Goal: Transaction & Acquisition: Purchase product/service

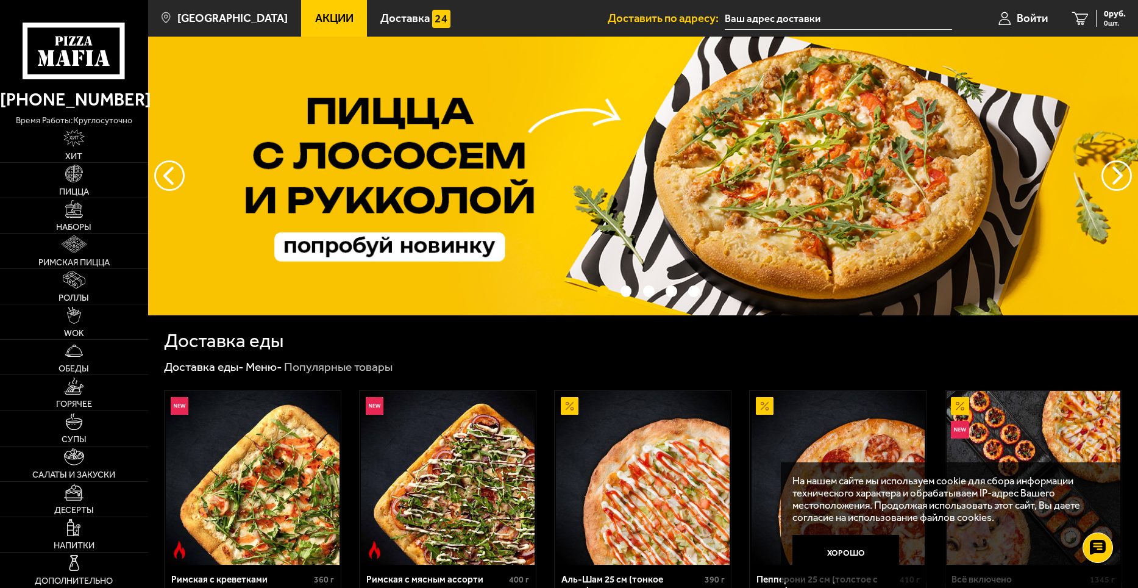
click at [326, 15] on span "Акции" at bounding box center [334, 19] width 38 height 12
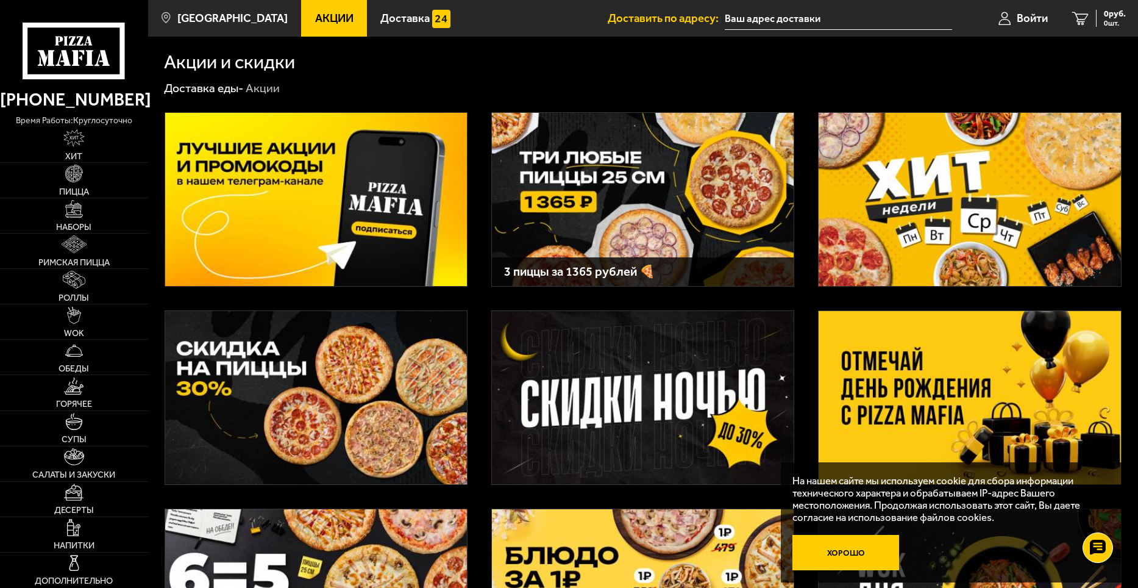
click at [854, 553] on button "Хорошо" at bounding box center [846, 552] width 107 height 35
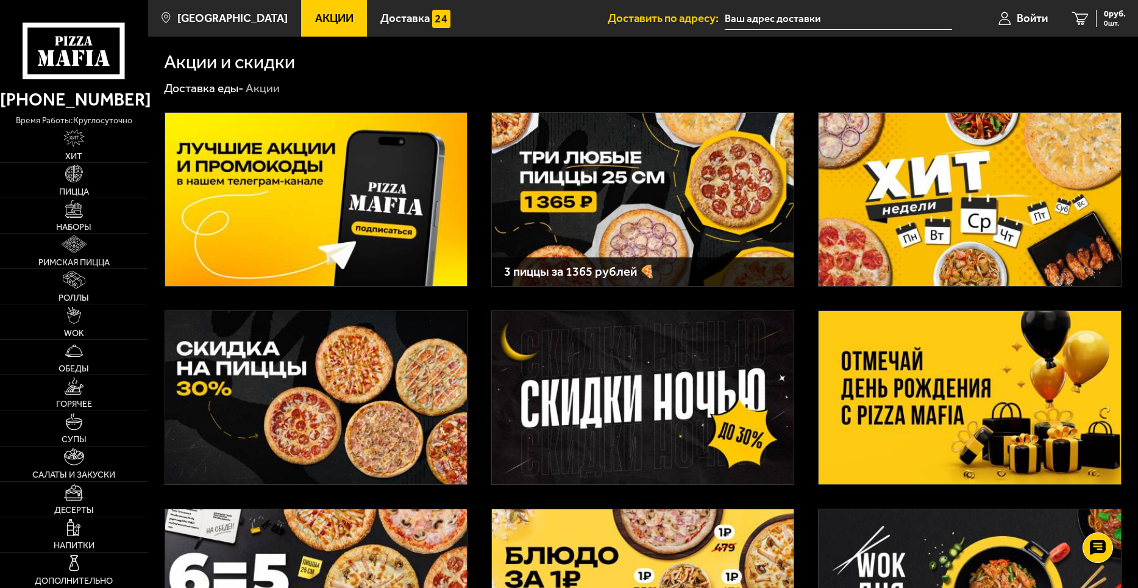
click at [926, 441] on img at bounding box center [970, 397] width 302 height 173
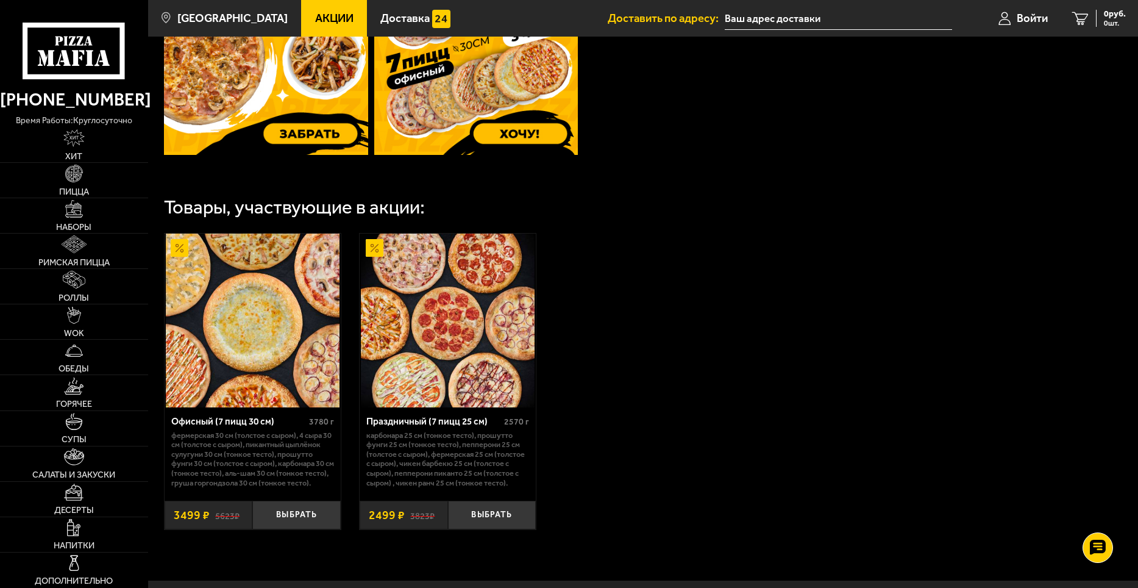
scroll to position [626, 0]
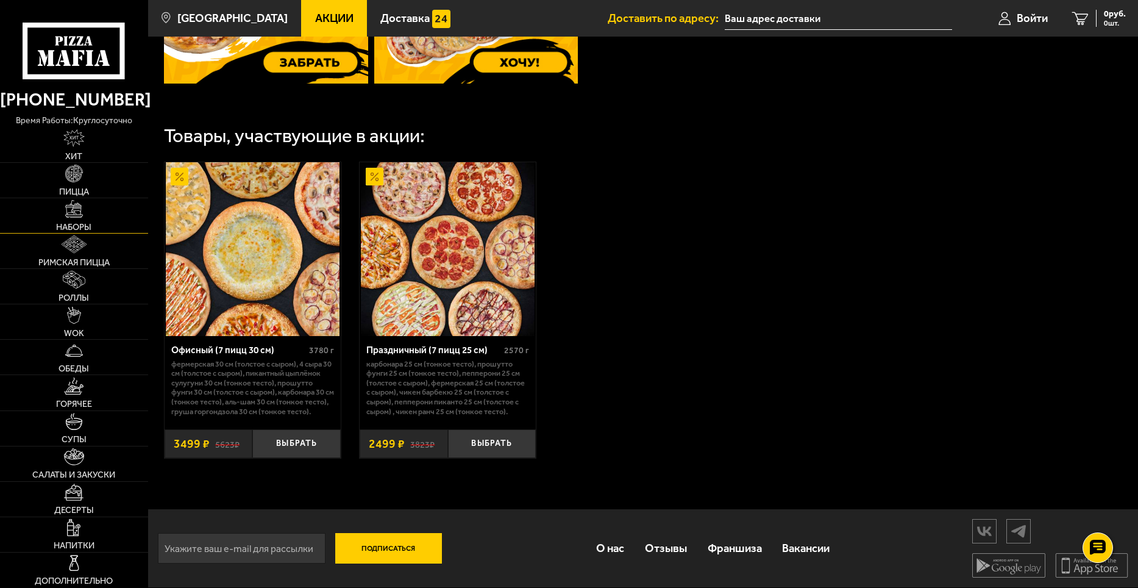
click at [77, 215] on img at bounding box center [74, 209] width 18 height 18
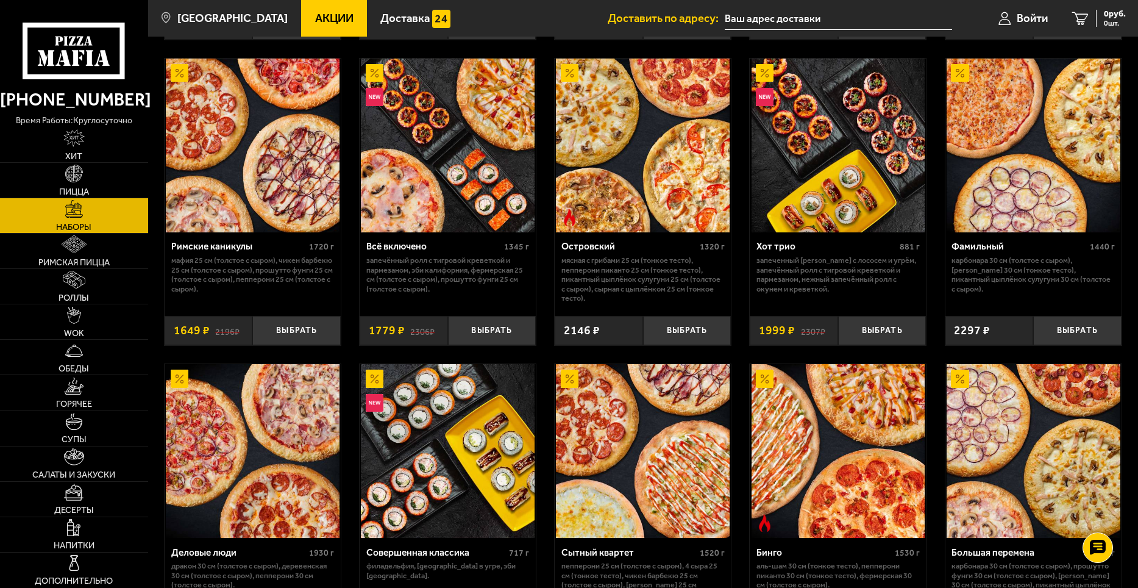
scroll to position [1097, 0]
